Goal: Transaction & Acquisition: Purchase product/service

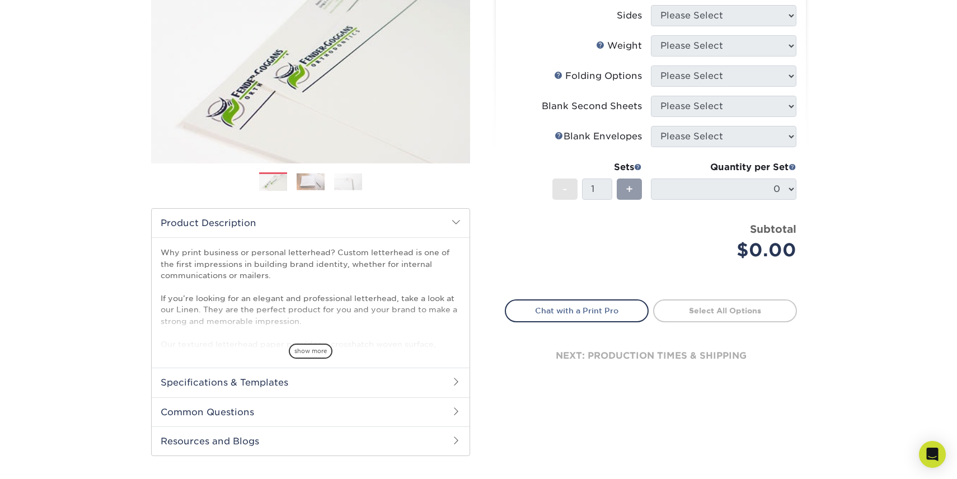
scroll to position [171, 0]
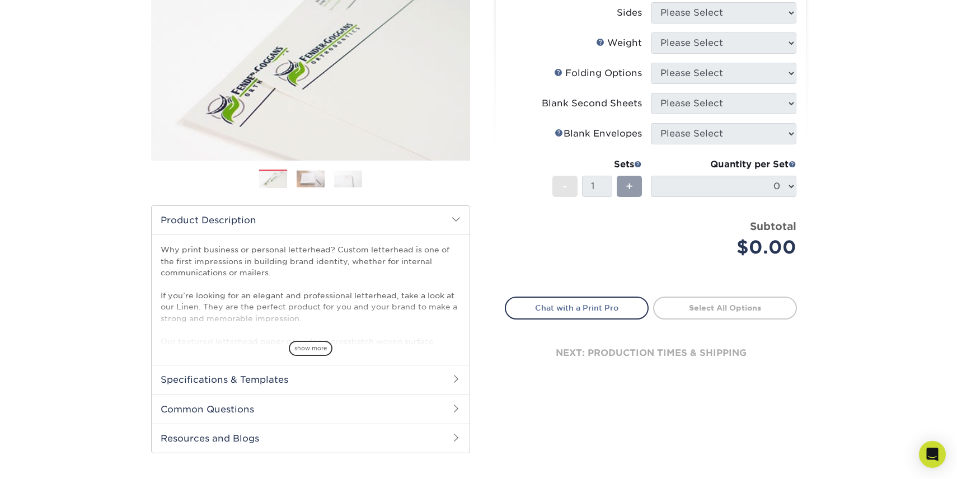
select select "8.50x11.00"
click at [779, 24] on select "Please Select Print Both Sides Print Front Only" at bounding box center [724, 12] width 146 height 21
select select "32d3c223-f82c-492b-b915-ba065a00862f"
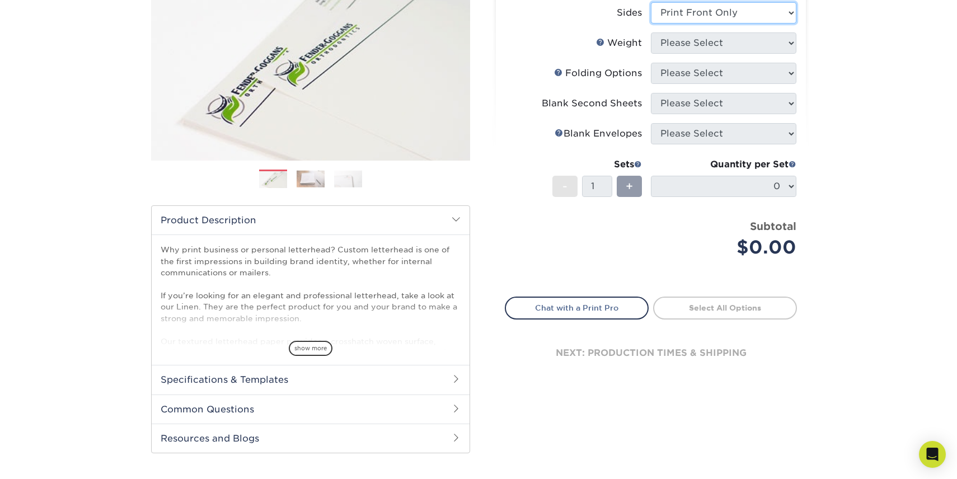
click at [653, 24] on select "Please Select Print Both Sides Print Front Only" at bounding box center [724, 12] width 146 height 21
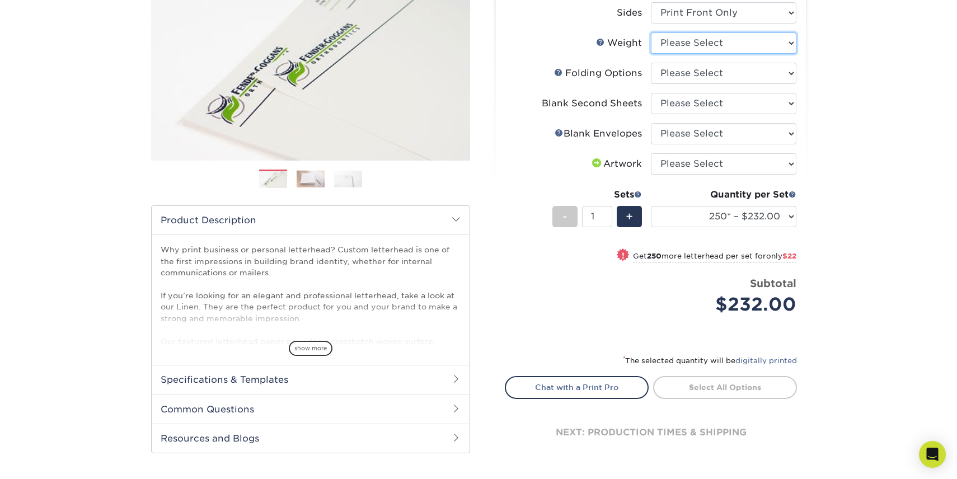
click at [766, 54] on select "Please Select 70LB" at bounding box center [724, 42] width 146 height 21
select select "70LB"
click at [653, 54] on select "Please Select 70LB" at bounding box center [724, 42] width 146 height 21
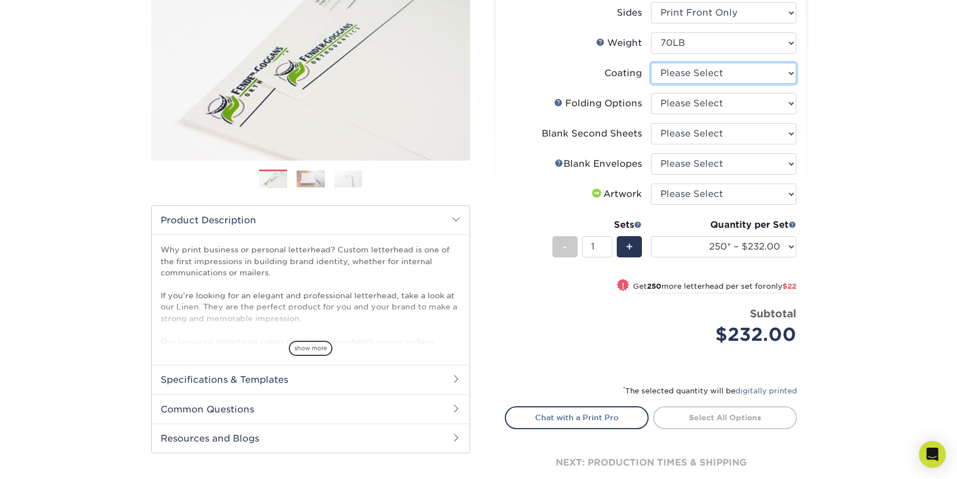
click at [770, 84] on select at bounding box center [724, 73] width 146 height 21
click at [653, 84] on select at bounding box center [724, 73] width 146 height 21
click at [768, 114] on select "Please Select FLAT - No Folding Accordion Fold Half-Fold (Vertical) Half-Fold (…" at bounding box center [724, 103] width 146 height 21
select select "9b1d5825-34d1-4721-9874-ed79abb003d7"
click at [653, 114] on select "Please Select FLAT - No Folding Accordion Fold Half-Fold (Vertical) Half-Fold (…" at bounding box center [724, 103] width 146 height 21
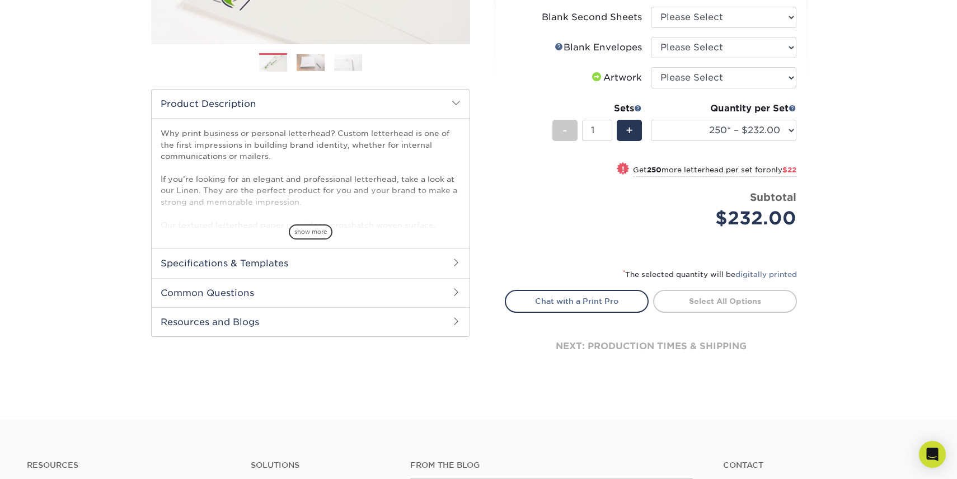
scroll to position [294, 0]
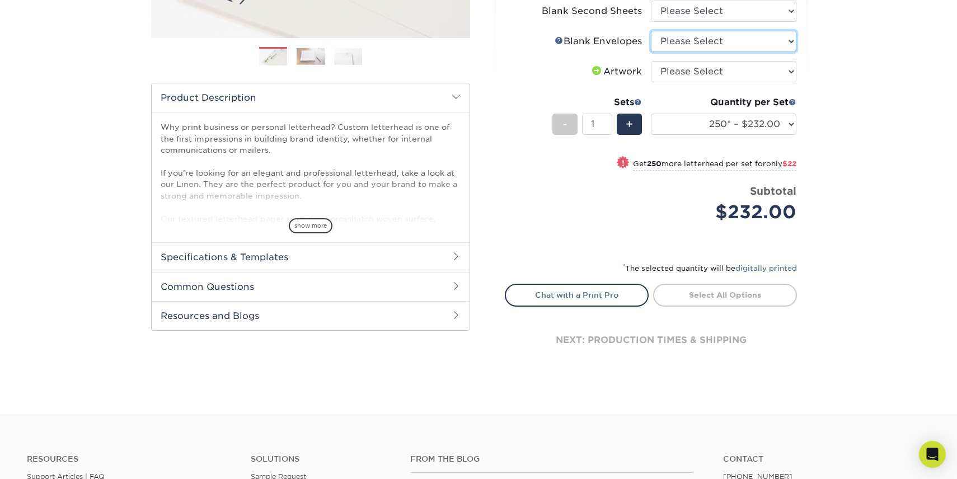
click at [772, 52] on select "Please Select No Blank Envelopes Yes 1000 Linen Envelopes NO 10 Yes 10000 Linen…" at bounding box center [724, 41] width 146 height 21
select select "46256c66-3e9d-4dd6-82f6-5ce000ac43f2"
click at [653, 52] on select "Please Select No Blank Envelopes Yes 1000 Linen Envelopes NO 10 Yes 10000 Linen…" at bounding box center [724, 41] width 146 height 21
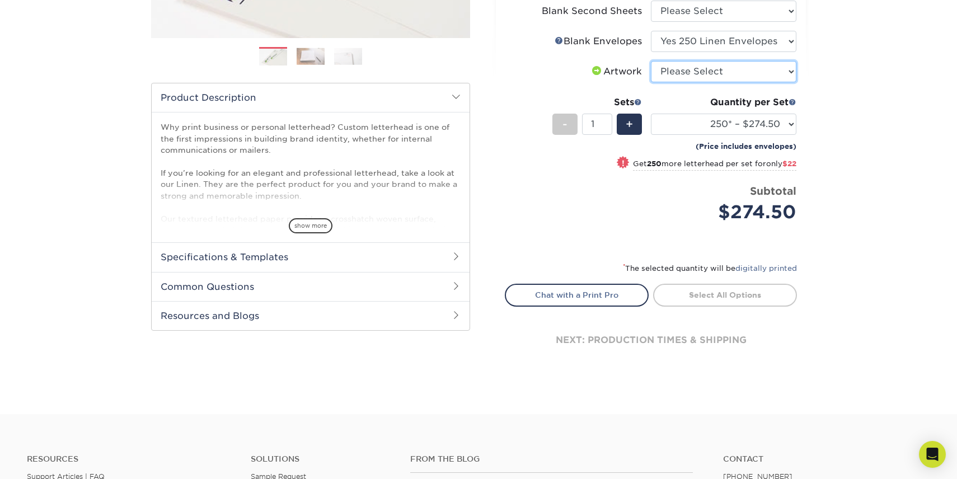
click at [766, 82] on select "Please Select I will upload files I need a design - $75" at bounding box center [724, 71] width 146 height 21
select select "upload"
click at [653, 82] on select "Please Select I will upload files I need a design - $75" at bounding box center [724, 71] width 146 height 21
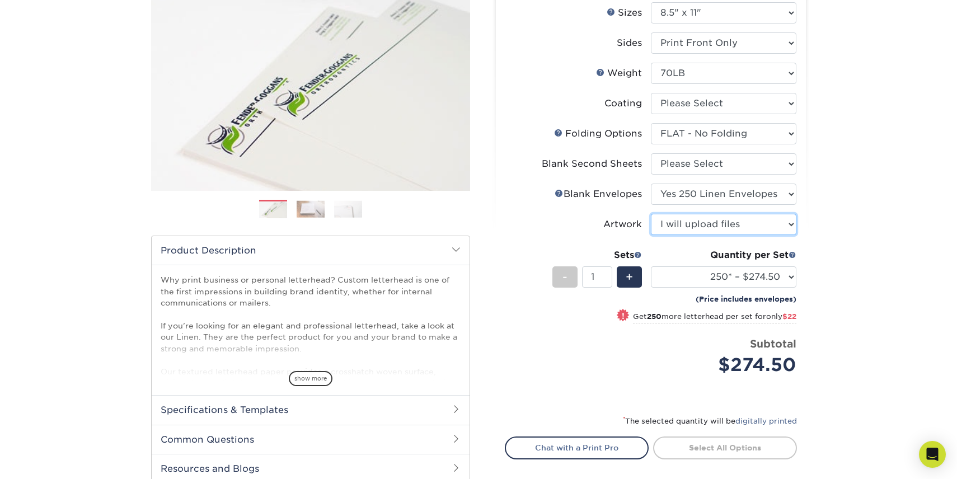
scroll to position [256, 0]
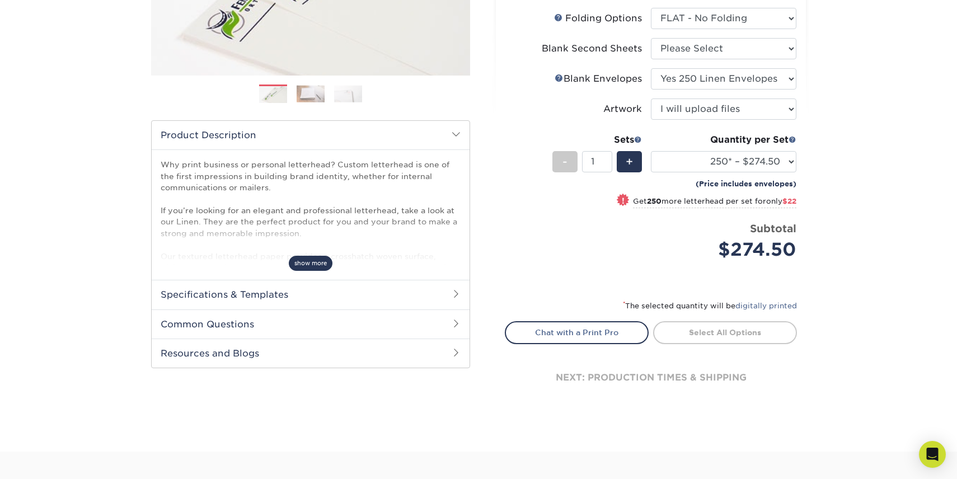
click at [316, 271] on span "show more" at bounding box center [311, 263] width 44 height 15
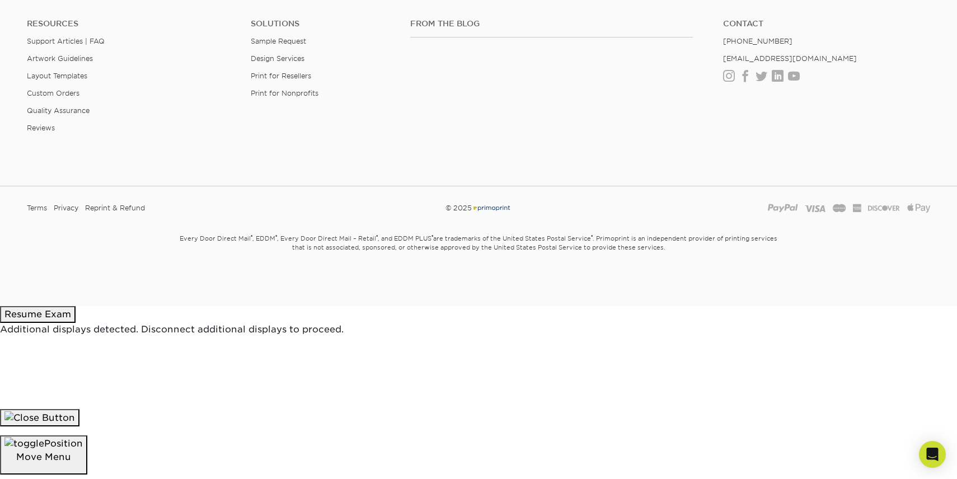
scroll to position [887, 0]
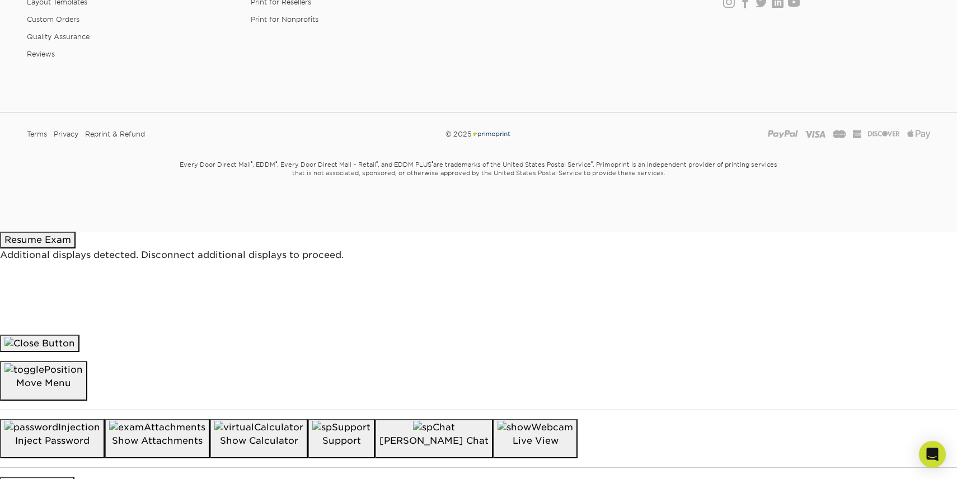
scroll to position [1032, 0]
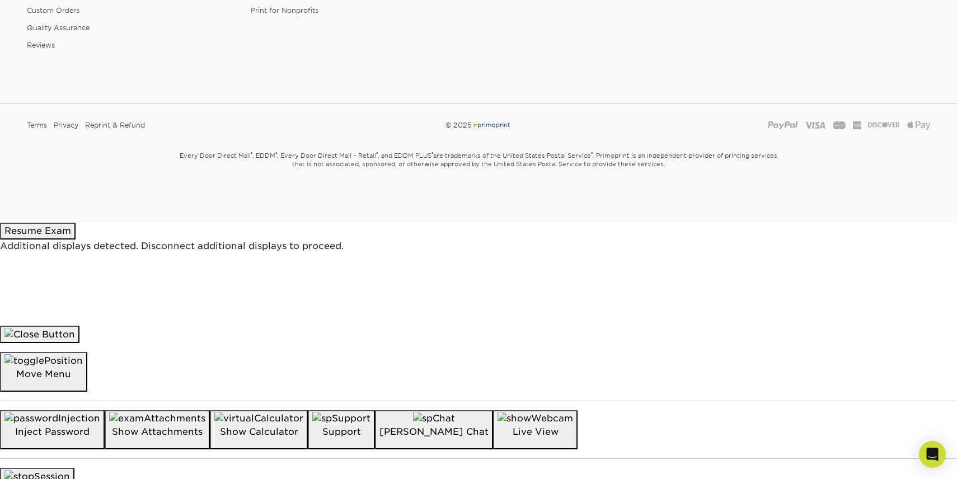
scroll to position [1228, 0]
